Goal: Task Accomplishment & Management: Manage account settings

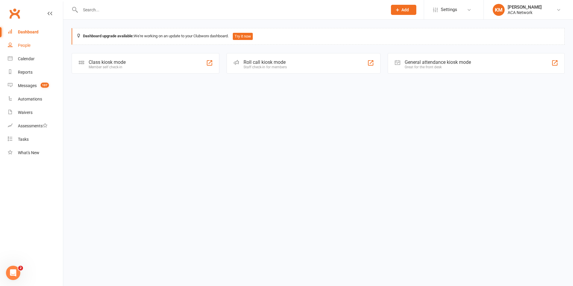
click at [28, 44] on div "People" at bounding box center [24, 45] width 13 height 5
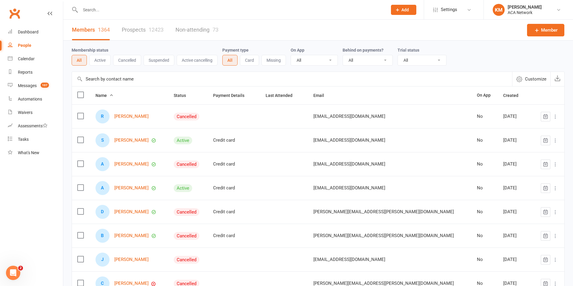
click at [98, 12] on input "text" at bounding box center [231, 10] width 305 height 8
type input "[PERSON_NAME]"
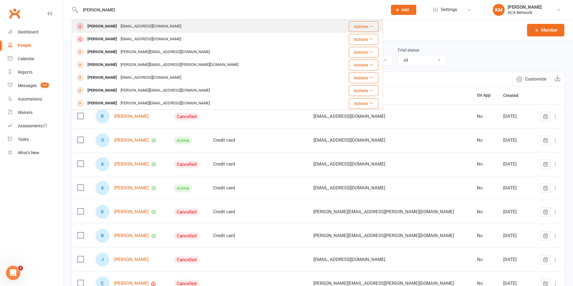
type input "[PERSON_NAME]"
click at [102, 27] on div "[PERSON_NAME]" at bounding box center [102, 26] width 33 height 9
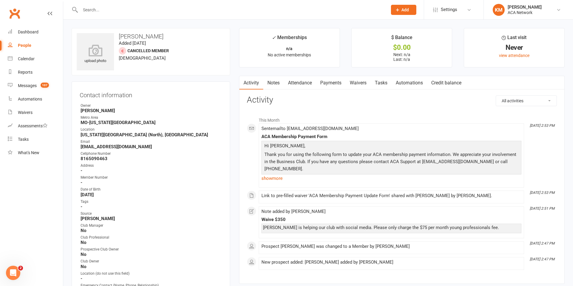
click at [356, 84] on link "Waivers" at bounding box center [358, 83] width 25 height 14
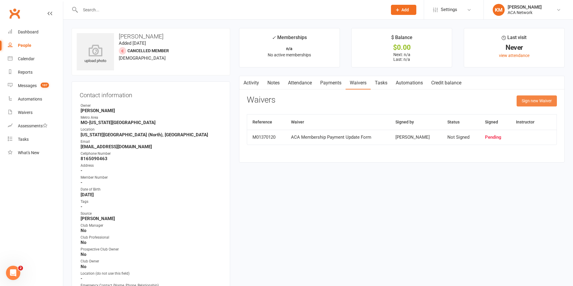
click at [524, 99] on button "Sign new Waiver" at bounding box center [537, 101] width 40 height 11
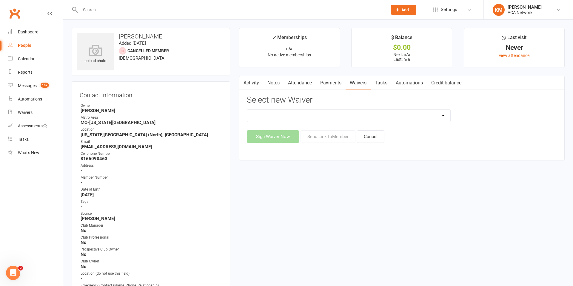
click at [439, 117] on select "ACA Business Club Membership Application ACA Membership Payment Update Form" at bounding box center [348, 116] width 203 height 12
select select "10856"
click at [247, 110] on select "ACA Business Club Membership Application ACA Membership Payment Update Form" at bounding box center [348, 116] width 203 height 12
click at [282, 138] on button "Sign Waiver Now" at bounding box center [273, 137] width 52 height 13
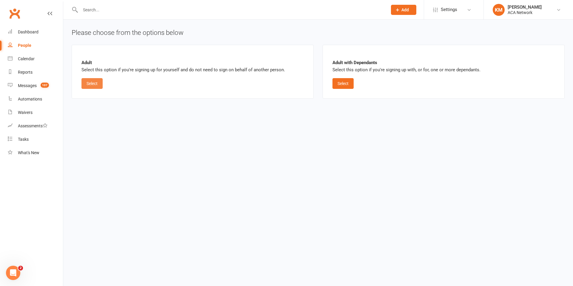
click at [98, 85] on button "Select" at bounding box center [92, 83] width 21 height 11
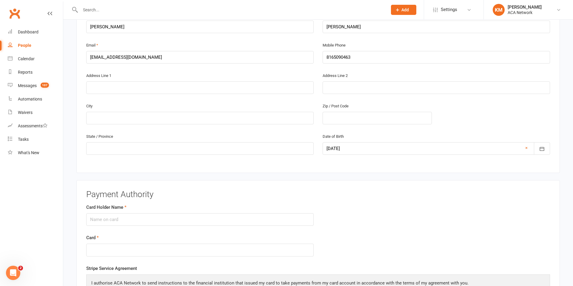
scroll to position [144, 0]
click at [102, 220] on input "Card Holder Name" at bounding box center [200, 218] width 228 height 13
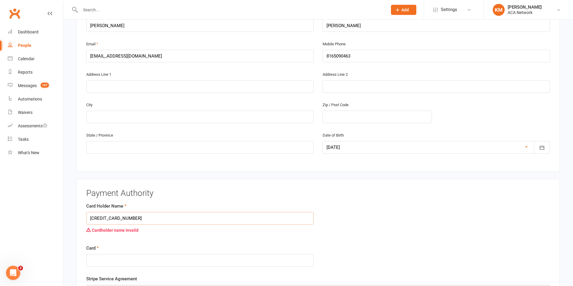
drag, startPoint x: 144, startPoint y: 220, endPoint x: 78, endPoint y: 220, distance: 66.0
click at [78, 220] on div "Payment Authority Card Holder Name [CREDIT_CARD_NUMBER] Cardholder name invalid…" at bounding box center [318, 254] width 484 height 150
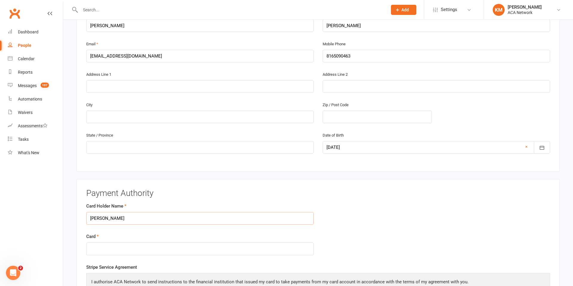
type input "[PERSON_NAME]"
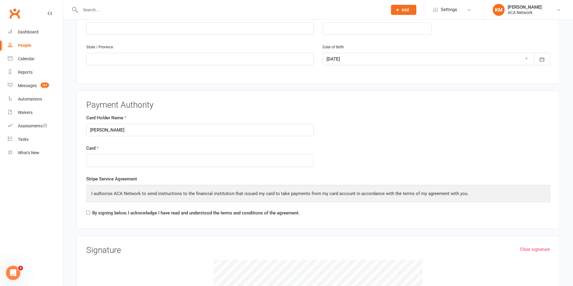
scroll to position [244, 0]
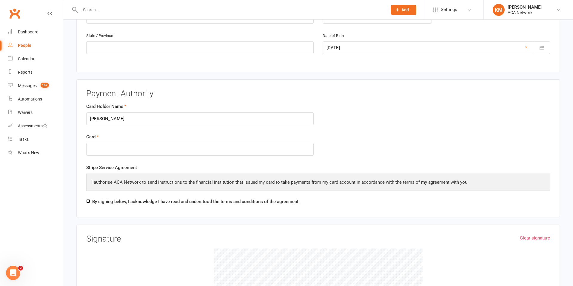
click at [88, 203] on input "By signing below, I acknowledge I have read and understood the terms and condit…" at bounding box center [88, 201] width 4 height 4
checkbox input "true"
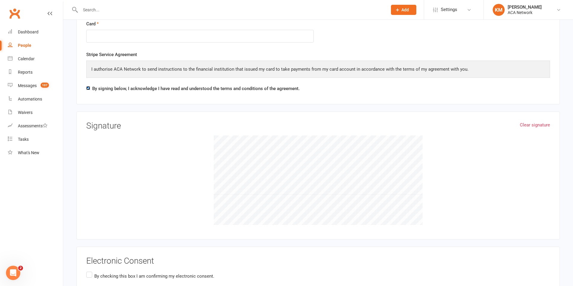
scroll to position [411, 0]
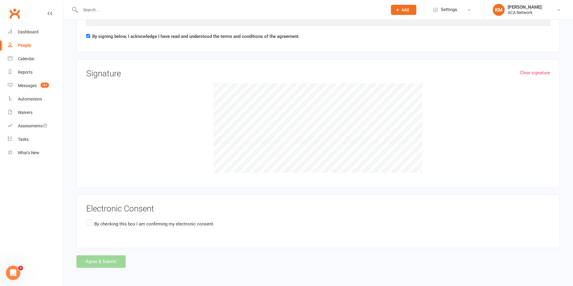
click at [502, 113] on div at bounding box center [318, 128] width 464 height 90
click at [437, 117] on div at bounding box center [318, 128] width 464 height 90
click at [423, 111] on div at bounding box center [318, 128] width 464 height 90
click at [447, 115] on div at bounding box center [318, 128] width 464 height 90
drag, startPoint x: 89, startPoint y: 223, endPoint x: 118, endPoint y: 232, distance: 29.9
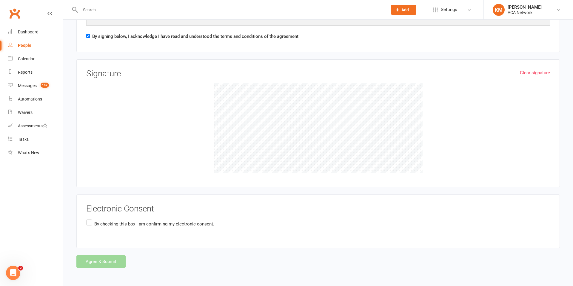
click at [90, 223] on label "By checking this box I am confirming my electronic consent." at bounding box center [150, 225] width 128 height 12
click at [90, 219] on input "By checking this box I am confirming my electronic consent." at bounding box center [88, 219] width 4 height 0
click at [108, 263] on button "Agree & Submit" at bounding box center [100, 262] width 49 height 13
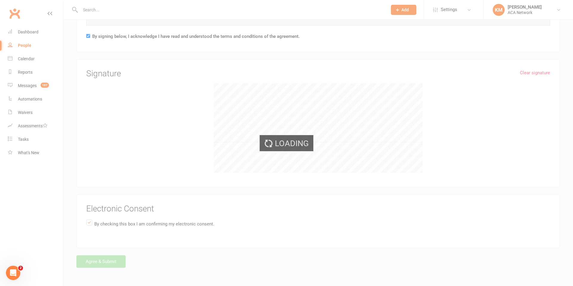
scroll to position [0, 0]
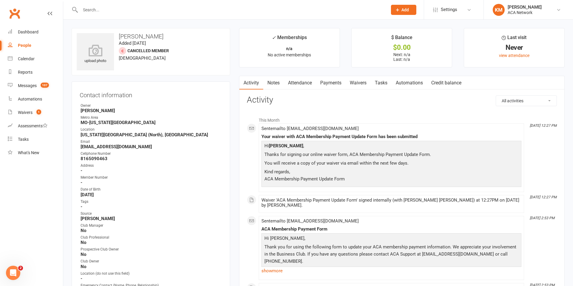
click at [276, 85] on link "Notes" at bounding box center [273, 83] width 21 height 14
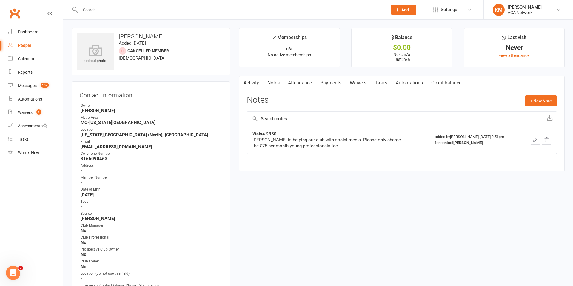
click at [94, 11] on input "text" at bounding box center [231, 10] width 305 height 8
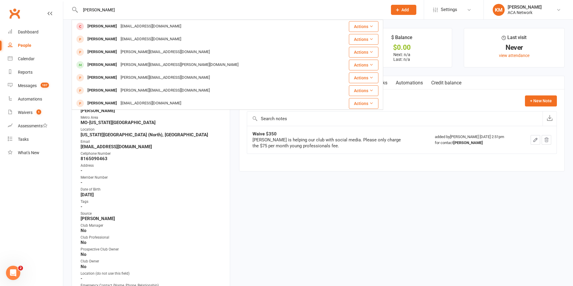
type input "[PERSON_NAME]"
click at [107, 24] on div "[PERSON_NAME]" at bounding box center [102, 26] width 33 height 9
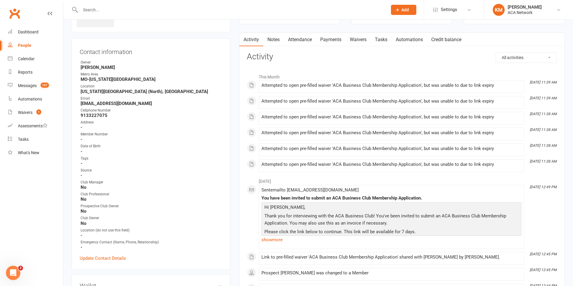
scroll to position [39, 0]
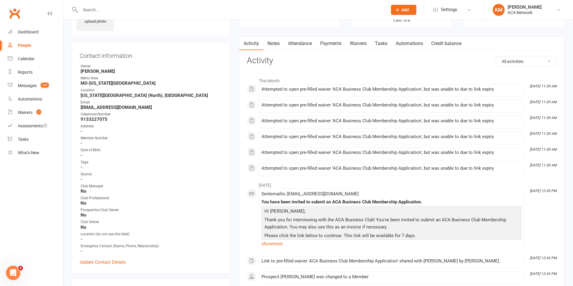
click at [100, 11] on input "text" at bounding box center [231, 10] width 305 height 8
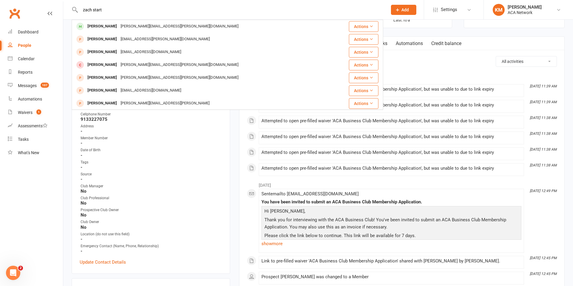
type input "zach start"
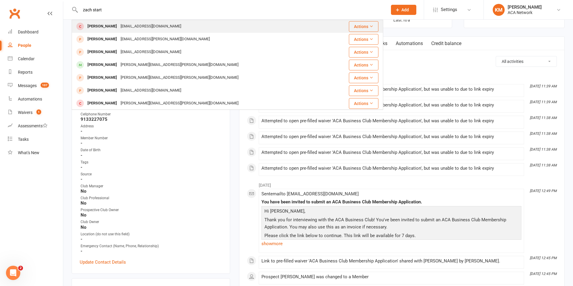
click at [105, 27] on div "[PERSON_NAME]" at bounding box center [102, 26] width 33 height 9
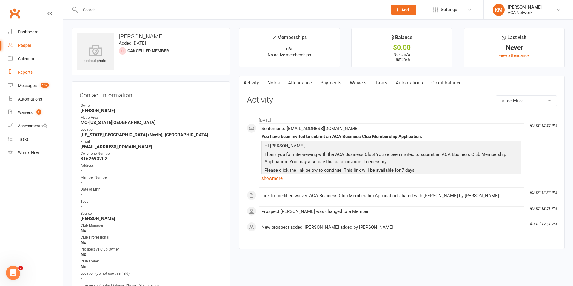
click at [30, 73] on div "Reports" at bounding box center [25, 72] width 15 height 5
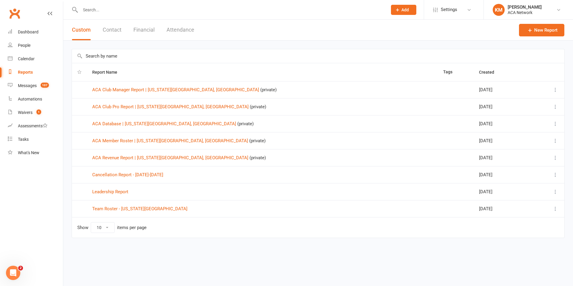
click at [105, 228] on select "10 25 50 100" at bounding box center [102, 228] width 23 height 10
select select "100"
click at [91, 223] on select "10 25 50 100" at bounding box center [102, 228] width 23 height 10
click at [120, 90] on link "ACA Club Manager Report | [US_STATE][GEOGRAPHIC_DATA], [GEOGRAPHIC_DATA]" at bounding box center [175, 89] width 167 height 5
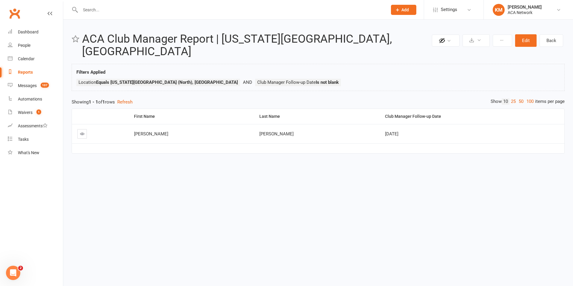
click at [527, 99] on link "100" at bounding box center [530, 102] width 10 height 6
click at [131, 99] on button "Refresh" at bounding box center [124, 102] width 15 height 7
click at [25, 72] on div "Reports" at bounding box center [25, 72] width 15 height 5
select select "100"
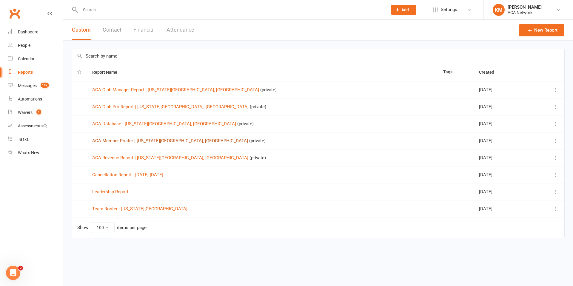
click at [113, 140] on link "ACA Member Roster | [US_STATE][GEOGRAPHIC_DATA], [GEOGRAPHIC_DATA]" at bounding box center [170, 140] width 156 height 5
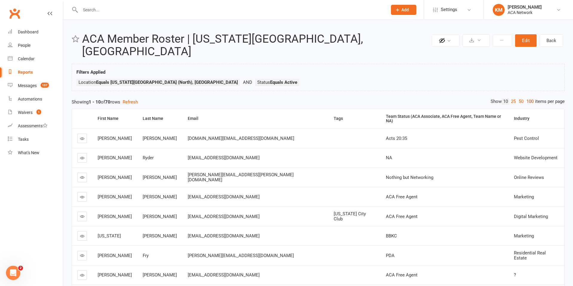
click at [532, 99] on link "100" at bounding box center [530, 102] width 10 height 6
click at [130, 99] on button "Refresh" at bounding box center [130, 102] width 15 height 7
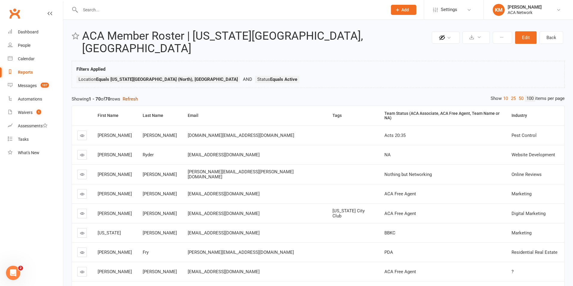
scroll to position [6, 0]
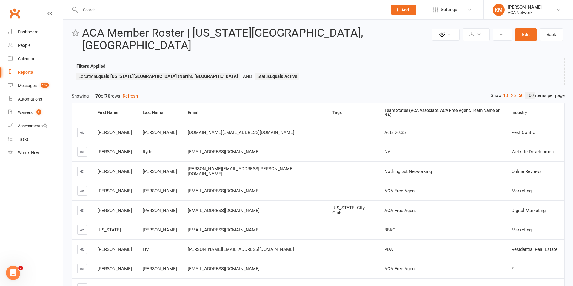
click at [81, 150] on icon at bounding box center [82, 152] width 4 height 4
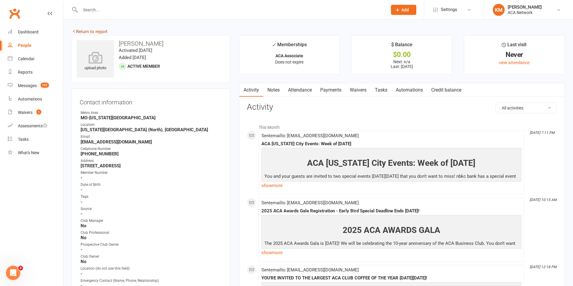
click at [82, 30] on link "Return to report" at bounding box center [90, 31] width 36 height 5
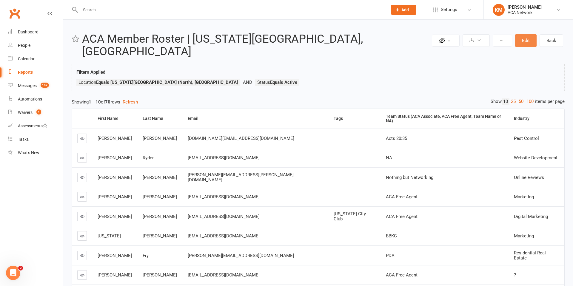
click at [527, 41] on button "Edit" at bounding box center [526, 40] width 22 height 13
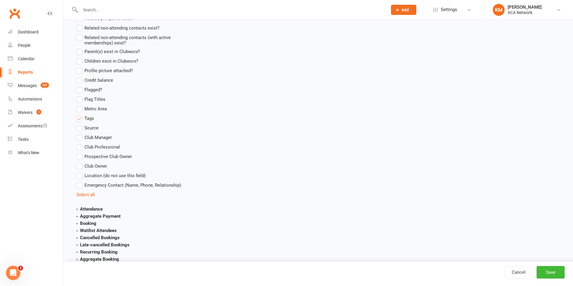
scroll to position [562, 0]
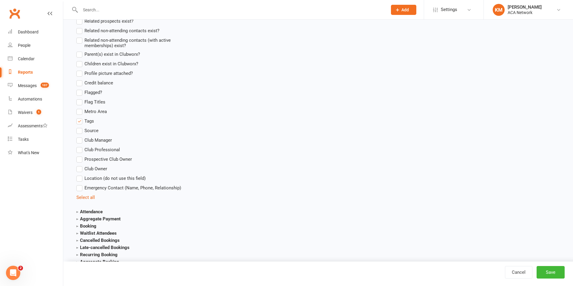
click at [81, 121] on label "Tags" at bounding box center [85, 121] width 18 height 7
click at [80, 118] on input "Tags" at bounding box center [78, 118] width 4 height 0
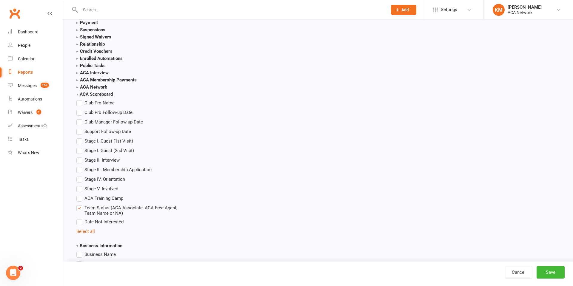
scroll to position [814, 0]
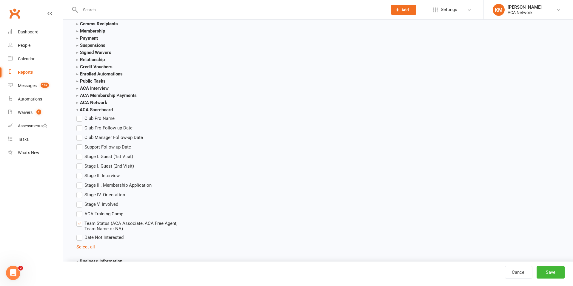
click at [80, 185] on label "Stage III. Membership Application" at bounding box center [113, 185] width 75 height 7
click at [80, 182] on input "Stage III. Membership Application" at bounding box center [78, 182] width 4 height 0
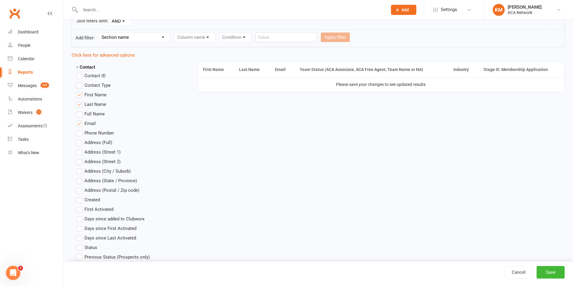
scroll to position [141, 0]
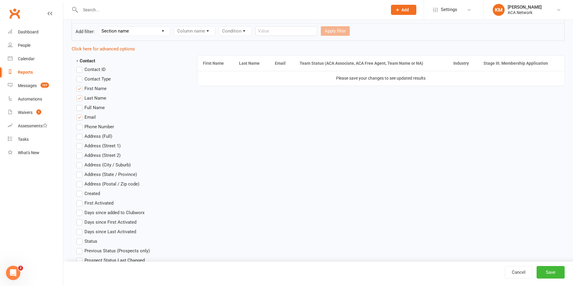
click at [81, 127] on label "Phone Number" at bounding box center [95, 126] width 38 height 7
click at [80, 123] on input "Phone Number" at bounding box center [78, 123] width 4 height 0
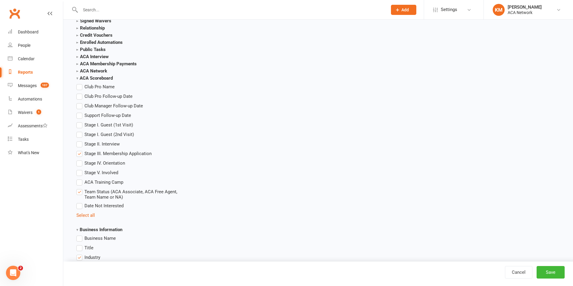
scroll to position [947, 0]
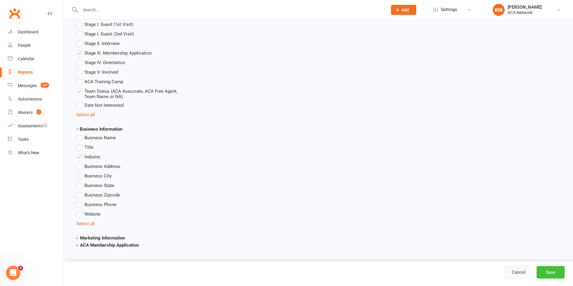
drag, startPoint x: 552, startPoint y: 275, endPoint x: 532, endPoint y: 271, distance: 21.1
click at [553, 276] on button "Save" at bounding box center [551, 272] width 28 height 13
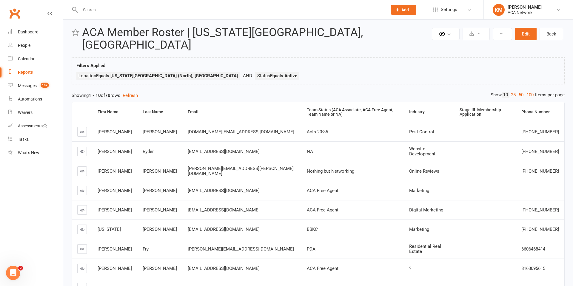
scroll to position [2, 0]
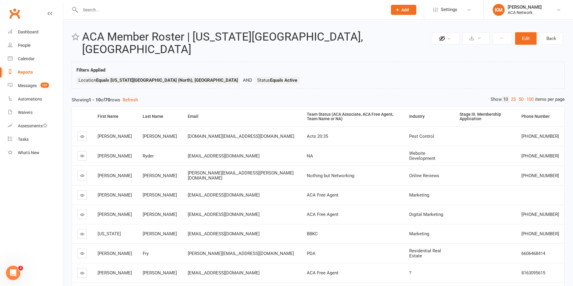
click at [529, 96] on link "100" at bounding box center [530, 99] width 10 height 6
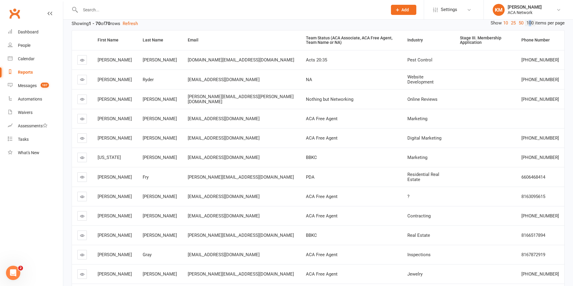
scroll to position [0, 0]
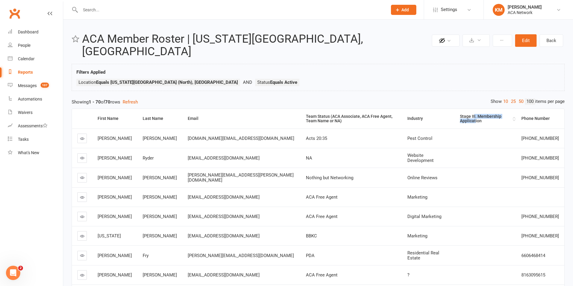
click at [469, 114] on div "Stage III. Membership Application" at bounding box center [485, 118] width 51 height 9
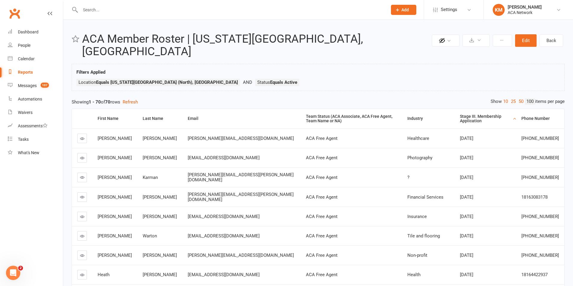
click at [470, 114] on div "Stage III. Membership Application" at bounding box center [485, 118] width 51 height 9
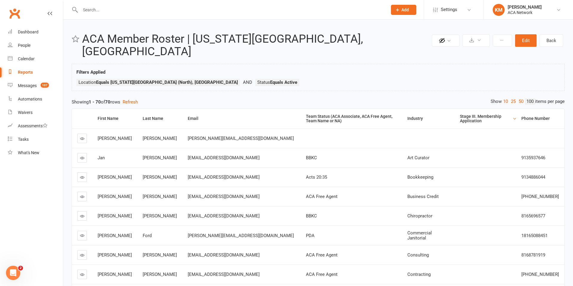
click at [470, 114] on div "Stage III. Membership Application" at bounding box center [485, 118] width 51 height 9
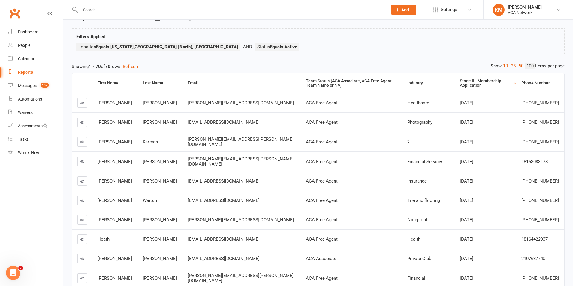
scroll to position [35, 0]
click at [475, 79] on div "Stage III. Membership Application" at bounding box center [485, 83] width 51 height 9
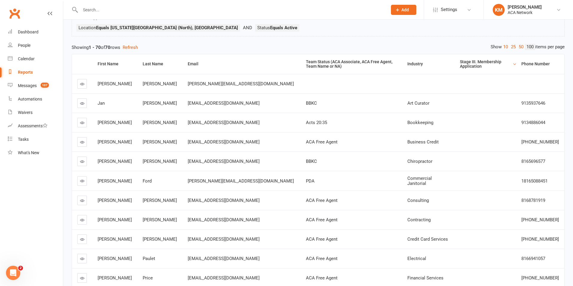
scroll to position [0, 0]
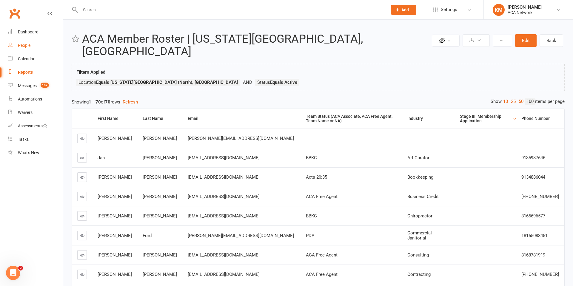
click at [26, 44] on div "People" at bounding box center [24, 45] width 13 height 5
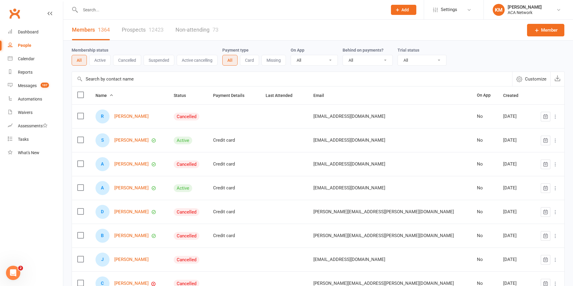
click at [100, 7] on input "text" at bounding box center [231, 10] width 305 height 8
type input "[PERSON_NAME]"
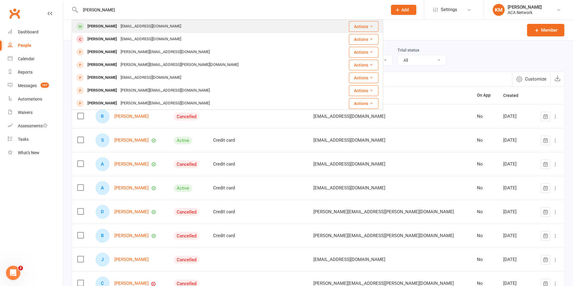
type input "[PERSON_NAME]"
click at [119, 24] on div "[EMAIL_ADDRESS][DOMAIN_NAME]" at bounding box center [151, 26] width 64 height 9
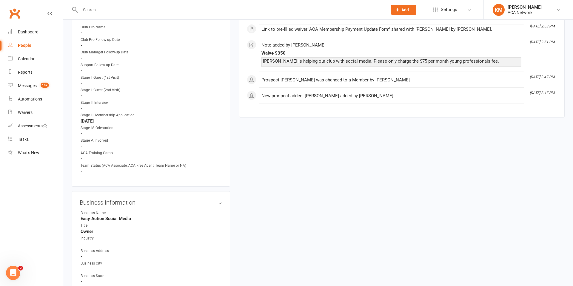
scroll to position [412, 0]
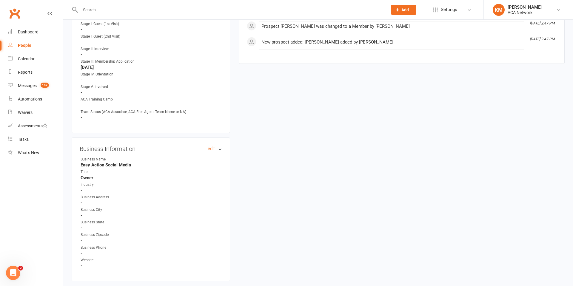
click at [221, 150] on h3 "Business Information edit" at bounding box center [151, 149] width 142 height 7
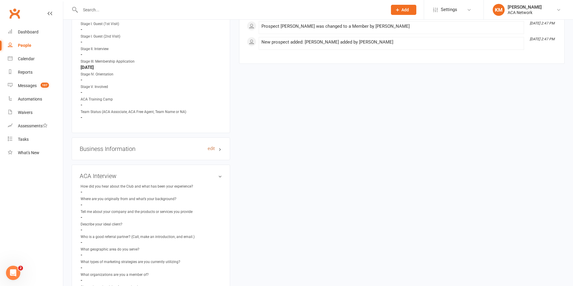
click at [211, 148] on link "edit" at bounding box center [211, 148] width 7 height 5
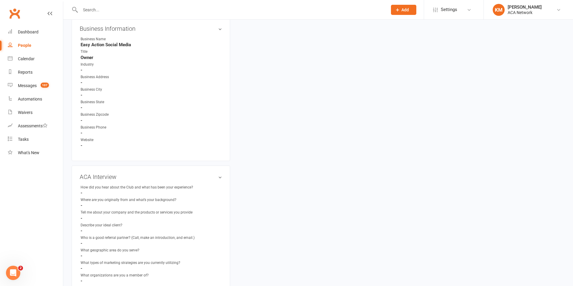
scroll to position [528, 0]
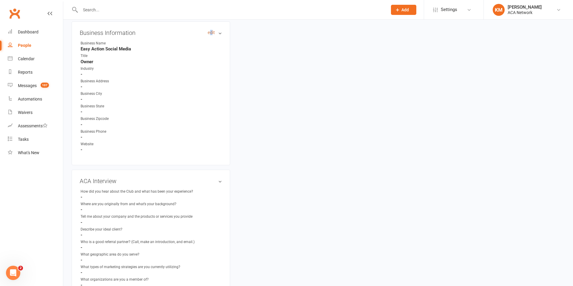
click at [211, 33] on link "edit" at bounding box center [211, 32] width 7 height 5
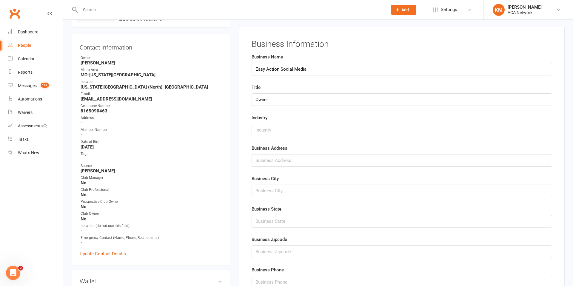
scroll to position [46, 0]
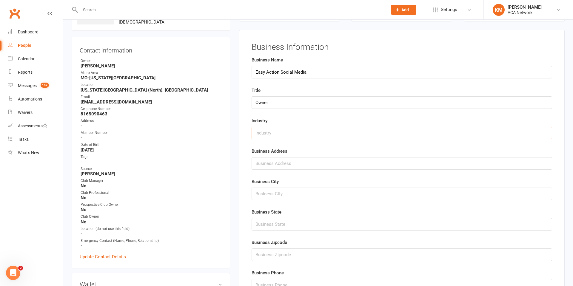
click at [260, 136] on input "text" at bounding box center [402, 133] width 301 height 13
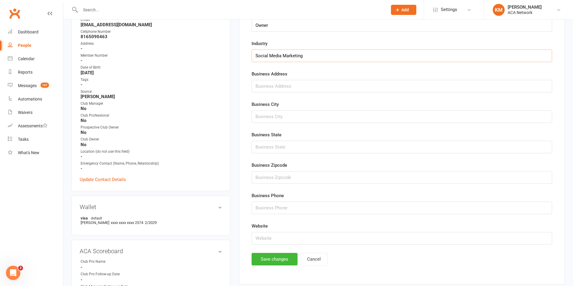
scroll to position [124, 0]
type input "Social Media Marketing"
click at [273, 259] on button "Save changes" at bounding box center [275, 259] width 46 height 13
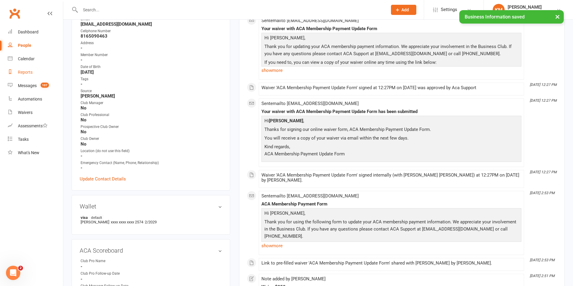
click at [21, 73] on div "Reports" at bounding box center [25, 72] width 15 height 5
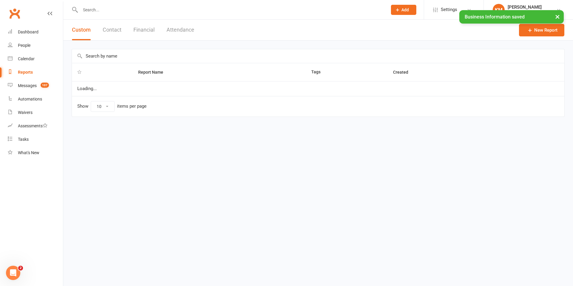
select select "100"
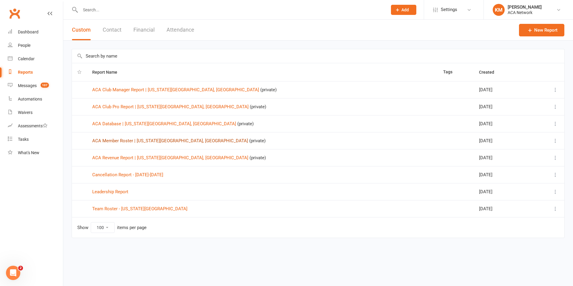
click at [110, 140] on link "ACA Member Roster | [US_STATE][GEOGRAPHIC_DATA], [GEOGRAPHIC_DATA]" at bounding box center [170, 140] width 156 height 5
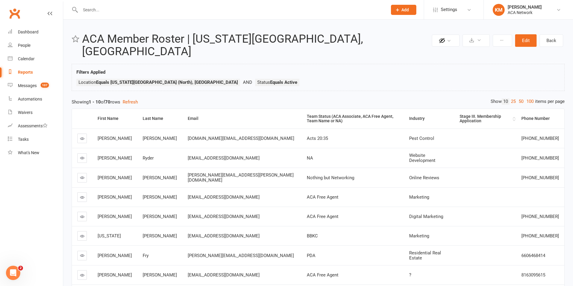
click at [466, 114] on div "Stage III. Membership Application" at bounding box center [486, 118] width 52 height 9
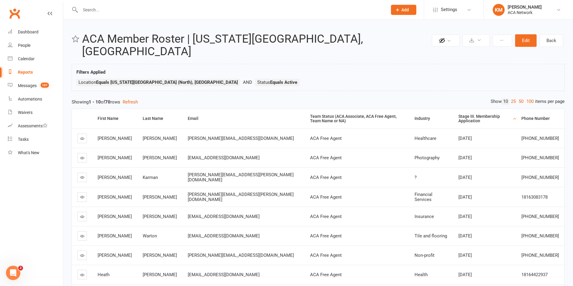
click at [468, 114] on div "Stage III. Membership Application" at bounding box center [485, 118] width 53 height 9
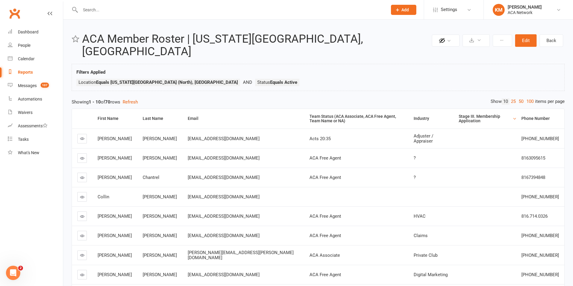
click at [529, 99] on link "100" at bounding box center [530, 102] width 10 height 6
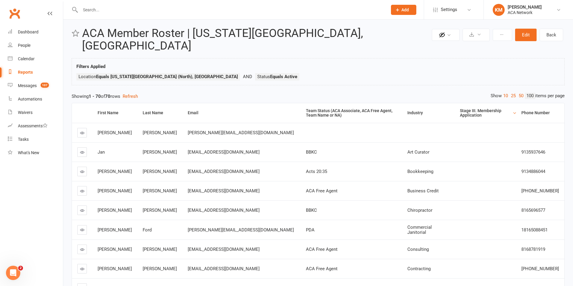
scroll to position [6, 0]
click at [81, 131] on icon at bounding box center [82, 133] width 4 height 4
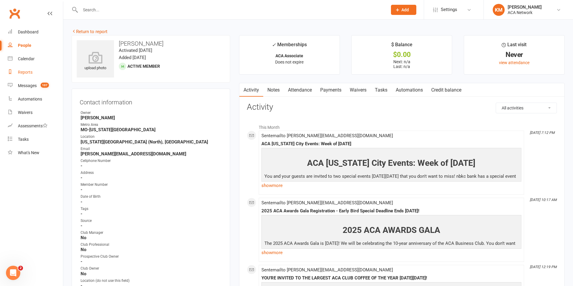
click at [24, 72] on div "Reports" at bounding box center [25, 72] width 15 height 5
select select "100"
